Goal: Task Accomplishment & Management: Complete application form

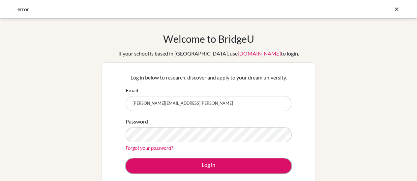
click at [220, 168] on button "Log in" at bounding box center [208, 166] width 166 height 15
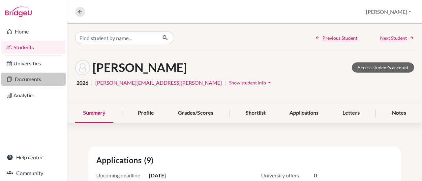
click at [25, 80] on link "Documents" at bounding box center [33, 79] width 64 height 13
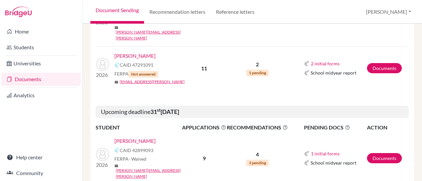
scroll to position [278, 0]
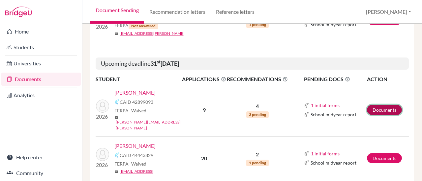
click at [377, 105] on link "Documents" at bounding box center [384, 110] width 35 height 10
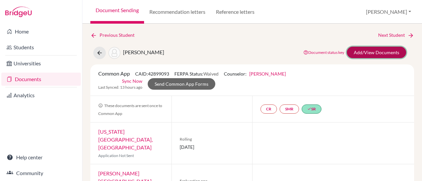
click at [362, 52] on link "Add/View Documents" at bounding box center [375, 53] width 59 height 12
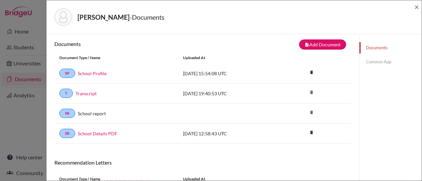
scroll to position [2, 0]
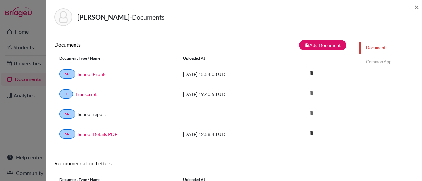
click at [371, 59] on link "Common App" at bounding box center [390, 62] width 62 height 12
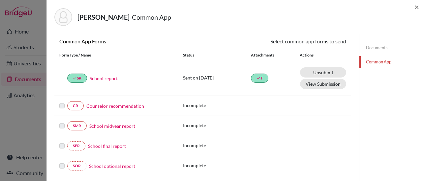
scroll to position [109, 0]
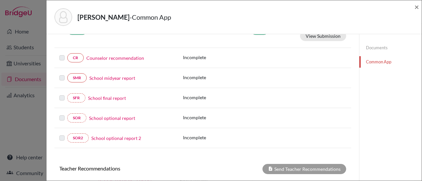
click at [97, 57] on link "Counselor recommendation" at bounding box center [115, 58] width 58 height 7
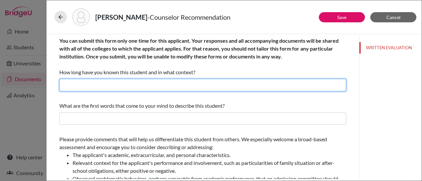
click at [201, 86] on input "text" at bounding box center [202, 85] width 286 height 13
type input "2 years as High School Counselor"
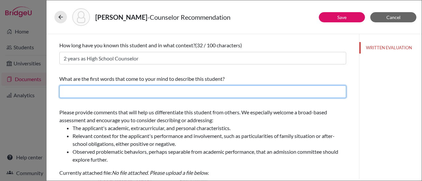
click at [148, 93] on input "text" at bounding box center [202, 92] width 286 height 13
type input "Super motivated, kind, sports minded, disciplined"
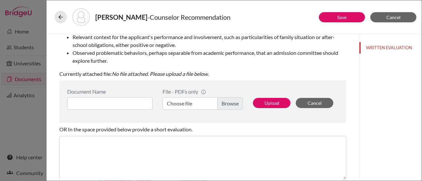
scroll to position [127, 0]
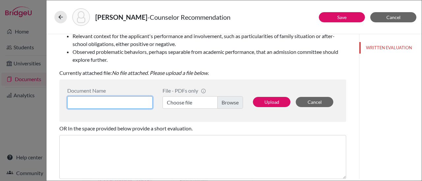
click at [117, 104] on input at bounding box center [109, 102] width 85 height 13
type input "Nicole Rec"
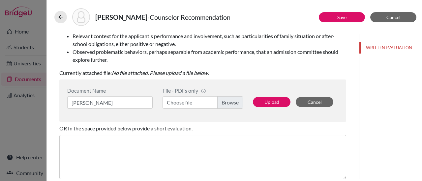
click at [227, 104] on label "Choose file" at bounding box center [202, 102] width 80 height 13
click at [227, 104] on input "Choose file" at bounding box center [202, 102] width 80 height 13
click at [226, 100] on label "Choose file" at bounding box center [202, 102] width 80 height 13
click at [226, 100] on input "Choose file" at bounding box center [202, 102] width 80 height 13
click at [265, 105] on button "Upload" at bounding box center [272, 102] width 38 height 10
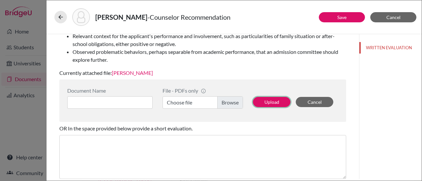
scroll to position [185, 0]
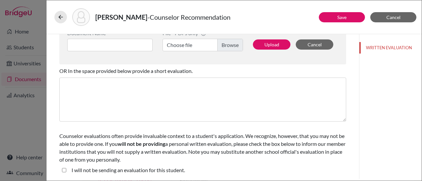
click at [65, 171] on student\ "I will not be sending an evaluation for this student." at bounding box center [64, 171] width 4 height 8
click at [63, 171] on student\ "I will not be sending an evaluation for this student." at bounding box center [64, 171] width 4 height 8
checkbox student\ "false"
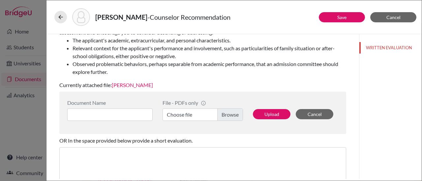
scroll to position [115, 0]
click at [331, 16] on button "Save" at bounding box center [341, 17] width 46 height 10
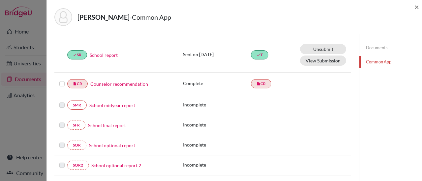
scroll to position [99, 0]
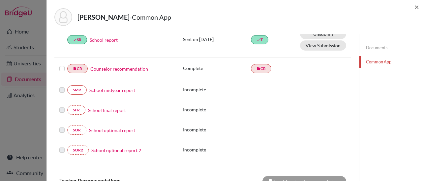
click at [62, 65] on label at bounding box center [61, 65] width 5 height 0
click at [0, 0] on input "checkbox" at bounding box center [0, 0] width 0 height 0
click at [121, 67] on link "Counselor recommendation" at bounding box center [119, 69] width 58 height 7
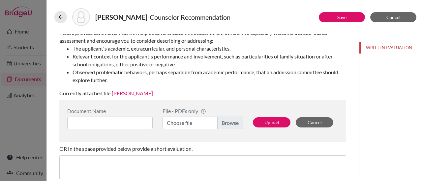
scroll to position [185, 0]
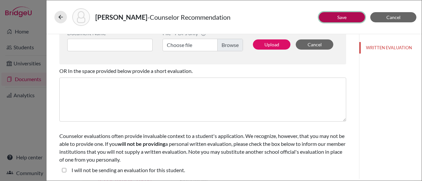
click at [339, 14] on button "Save" at bounding box center [341, 17] width 46 height 10
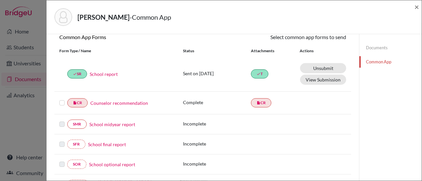
scroll to position [66, 0]
click at [61, 98] on label at bounding box center [61, 98] width 5 height 0
click at [0, 0] on input "checkbox" at bounding box center [0, 0] width 0 height 0
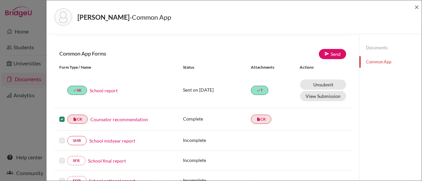
scroll to position [48, 0]
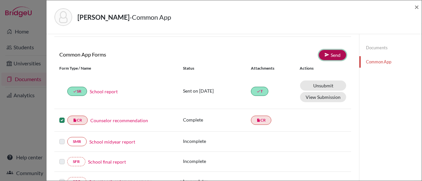
click at [330, 55] on link "Send" at bounding box center [331, 55] width 27 height 10
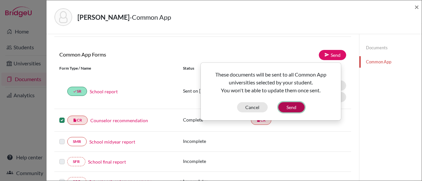
click at [288, 110] on button "Send" at bounding box center [291, 107] width 26 height 10
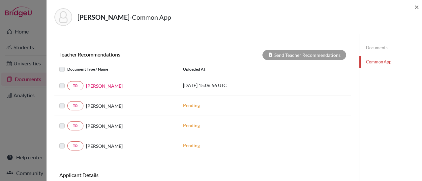
scroll to position [241, 0]
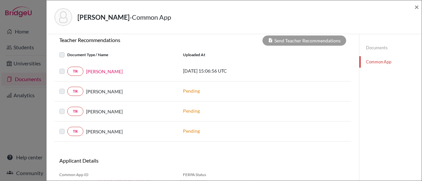
click at [67, 88] on label at bounding box center [67, 88] width 0 height 0
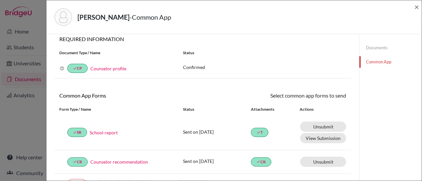
scroll to position [0, 0]
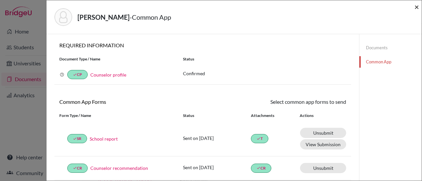
click at [414, 7] on span "×" at bounding box center [416, 7] width 5 height 10
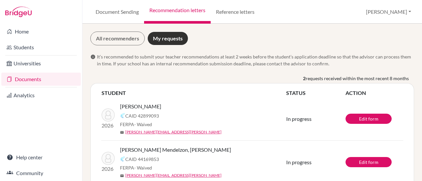
scroll to position [15, 0]
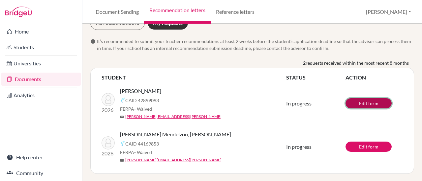
click at [351, 104] on link "Edit form" at bounding box center [368, 103] width 46 height 10
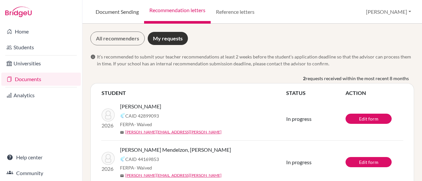
click at [111, 10] on link "Document Sending" at bounding box center [117, 12] width 54 height 24
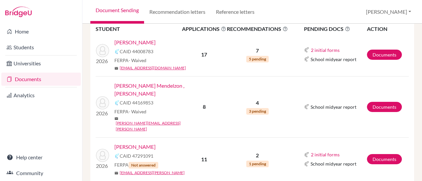
scroll to position [301, 0]
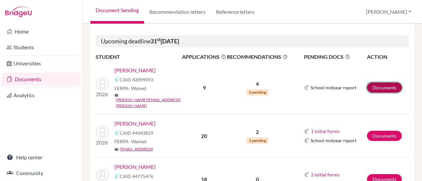
click at [384, 83] on link "Documents" at bounding box center [384, 88] width 35 height 10
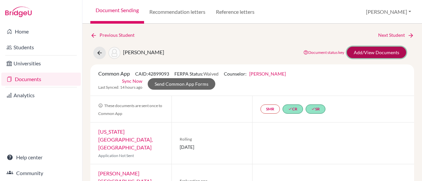
click at [368, 55] on link "Add/View Documents" at bounding box center [375, 53] width 59 height 12
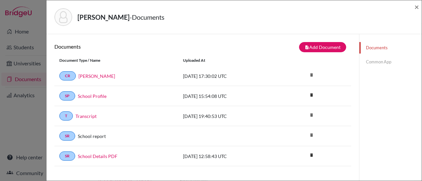
click at [372, 61] on link "Common App" at bounding box center [390, 62] width 62 height 12
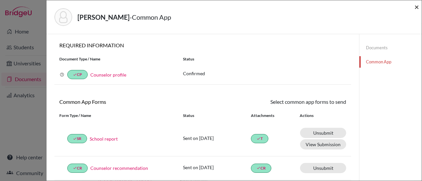
click at [417, 6] on span "×" at bounding box center [416, 7] width 5 height 10
